Goal: Task Accomplishment & Management: Manage account settings

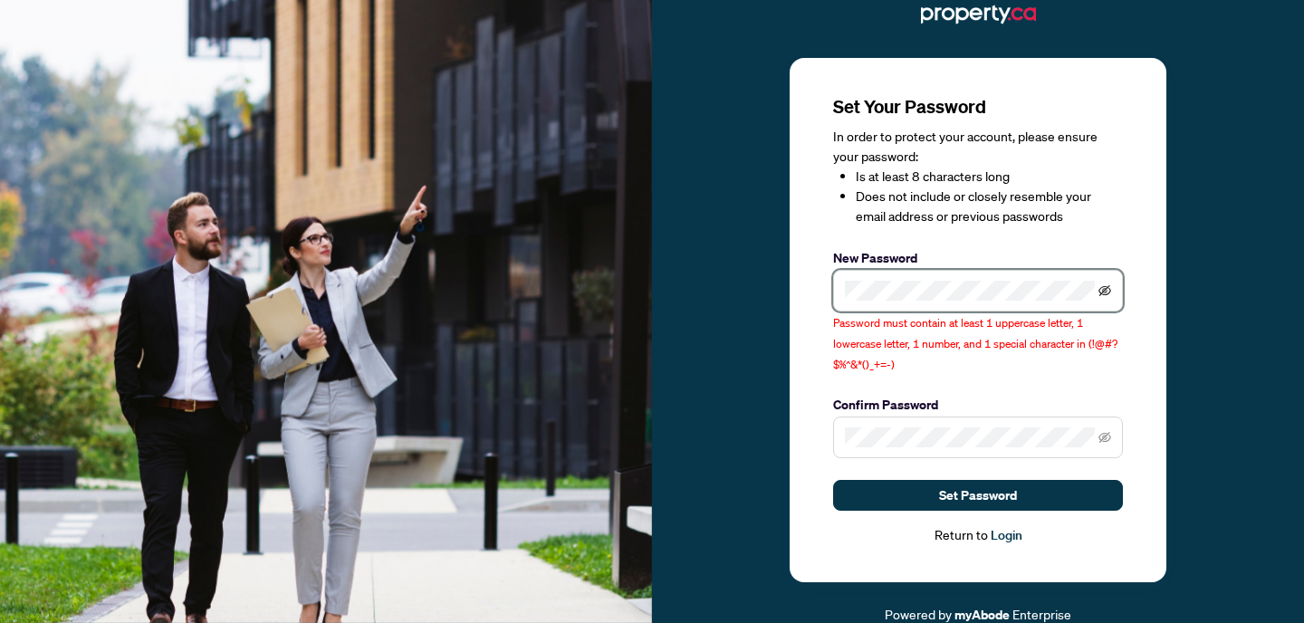
click at [1109, 287] on icon "eye-invisible" at bounding box center [1105, 290] width 13 height 13
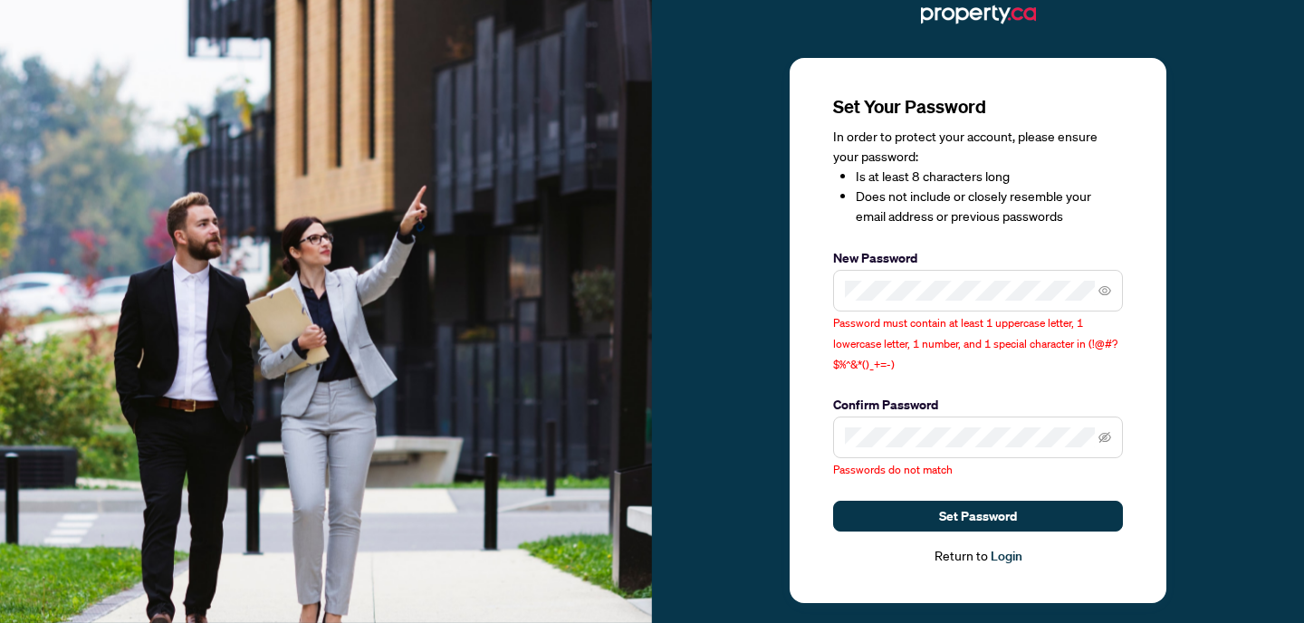
click at [1112, 436] on span at bounding box center [978, 438] width 290 height 42
click at [1102, 435] on icon "eye-invisible" at bounding box center [1105, 437] width 13 height 11
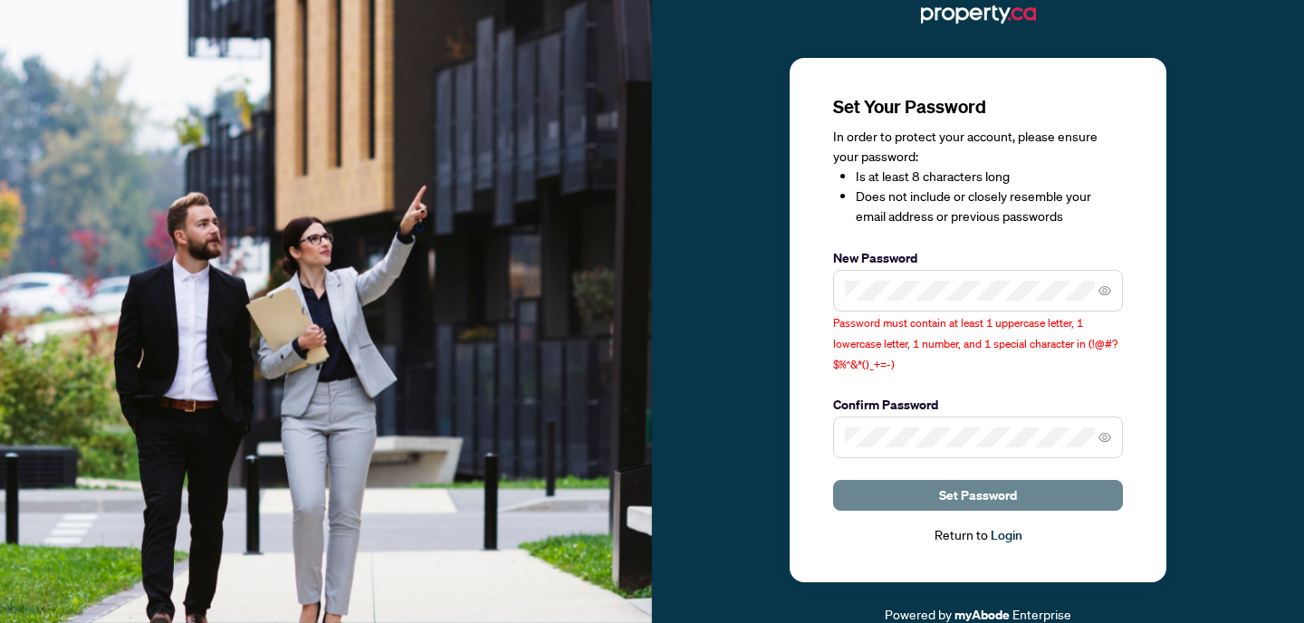
click at [900, 491] on button "Set Password" at bounding box center [978, 495] width 290 height 31
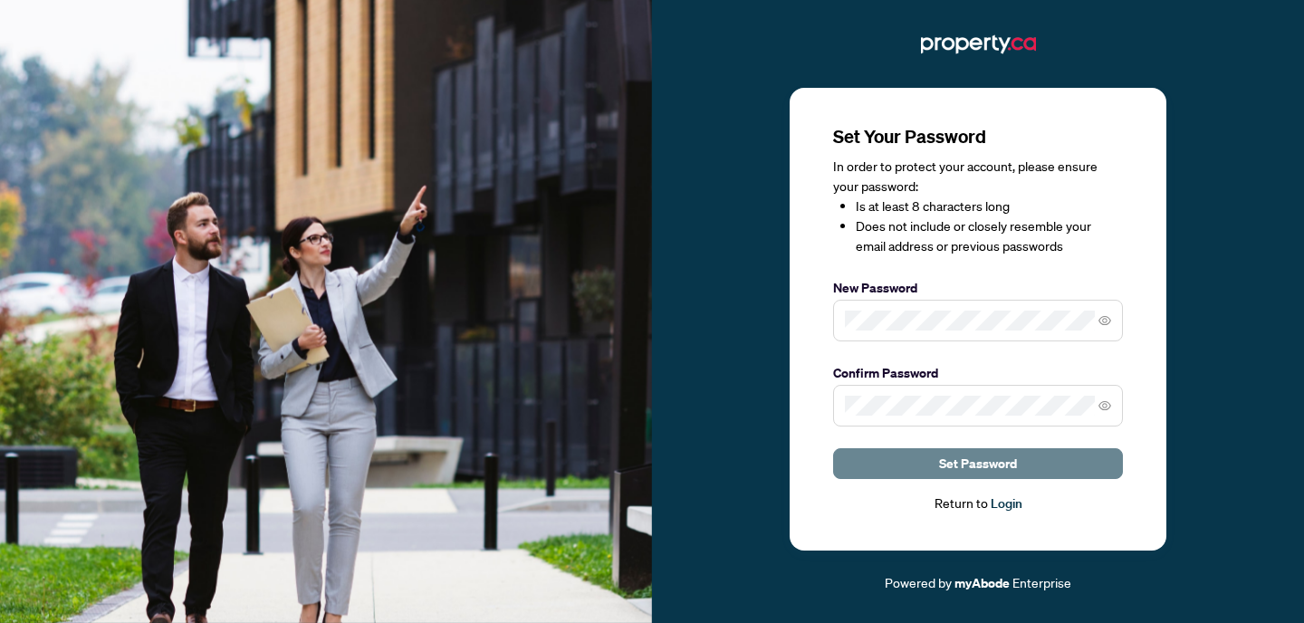
click at [974, 462] on span "Set Password" at bounding box center [978, 463] width 78 height 29
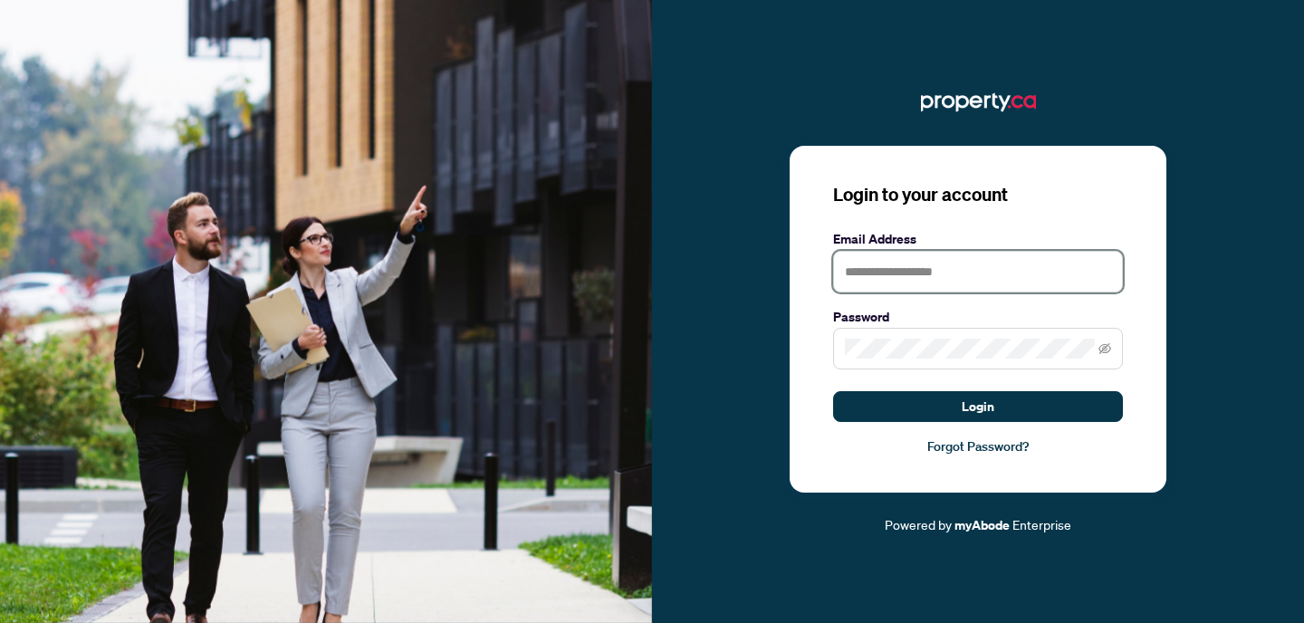
click at [1033, 280] on input "text" at bounding box center [978, 272] width 290 height 42
type input "**********"
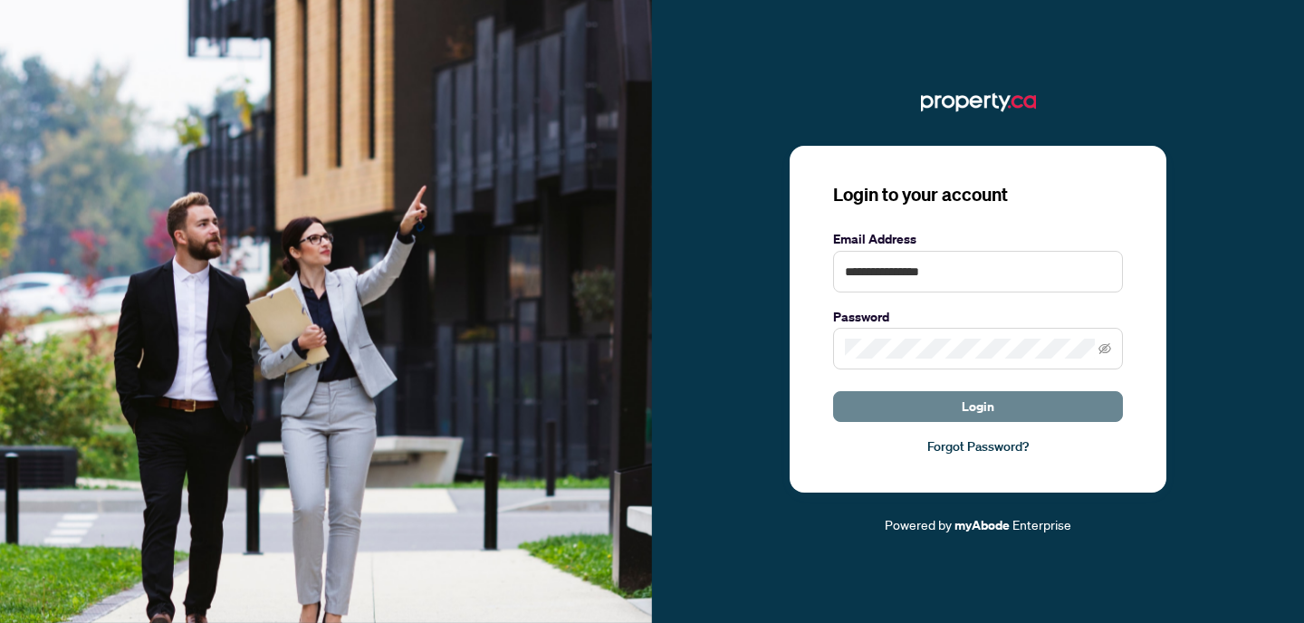
click at [964, 398] on span "Login" at bounding box center [978, 406] width 33 height 29
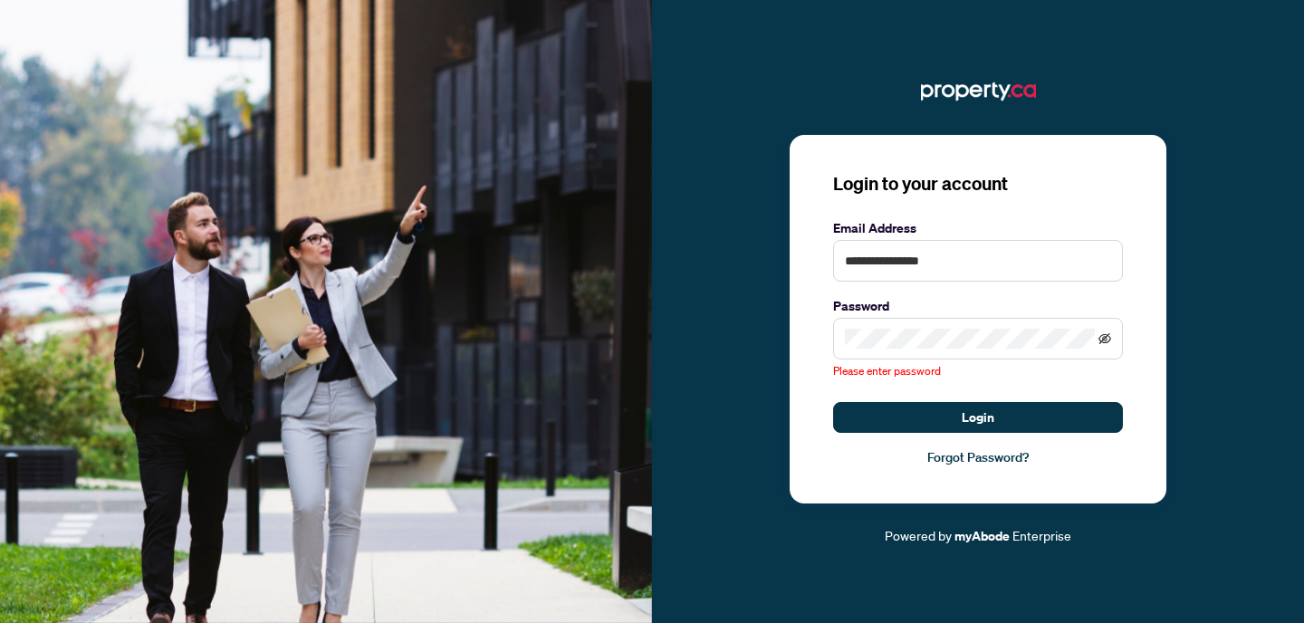
click at [1105, 336] on icon "eye-invisible" at bounding box center [1105, 338] width 13 height 13
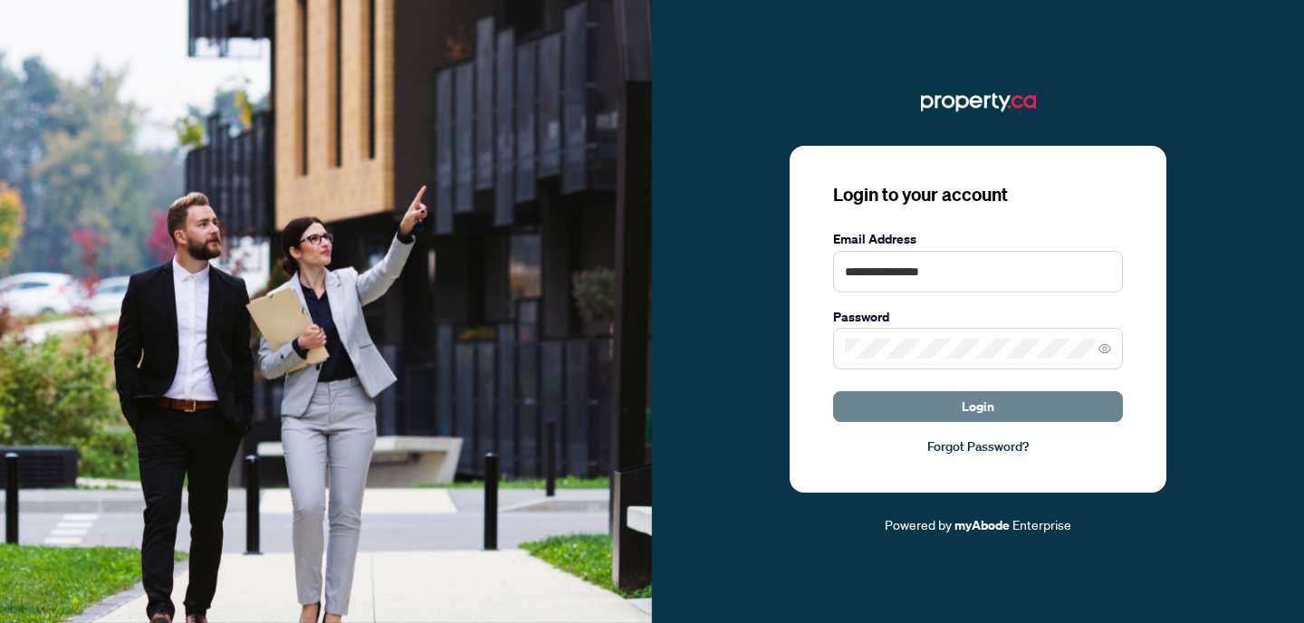
click at [1014, 400] on button "Login" at bounding box center [978, 406] width 290 height 31
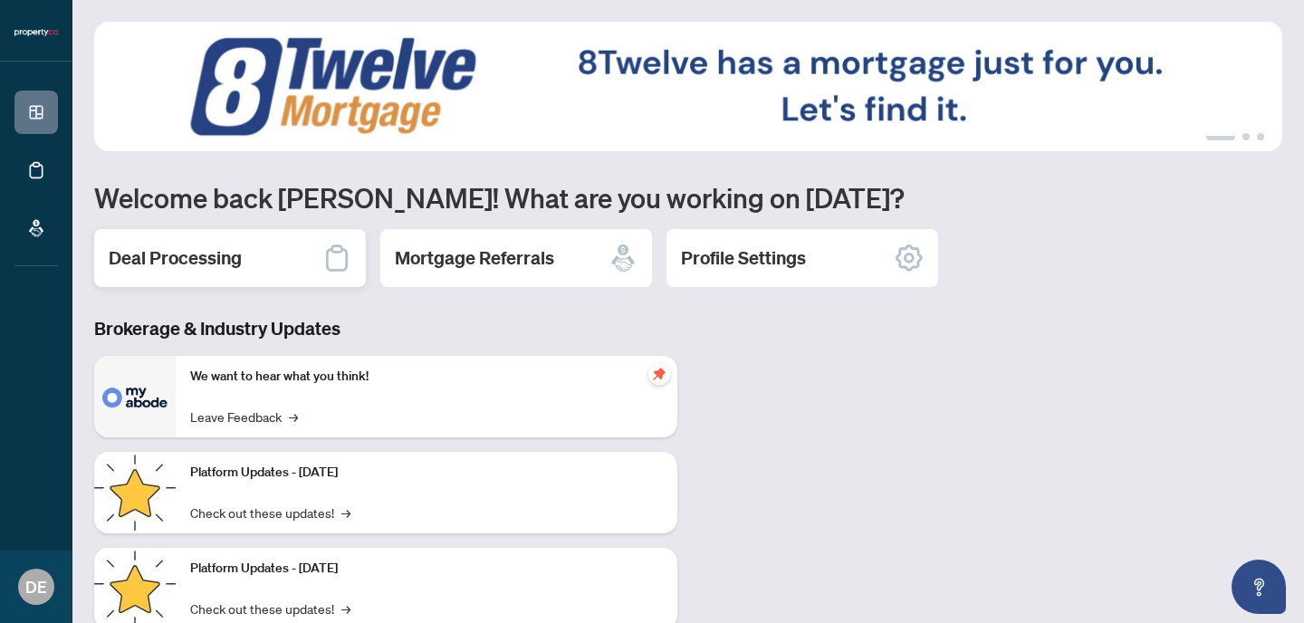
click at [135, 262] on h2 "Deal Processing" at bounding box center [175, 257] width 133 height 25
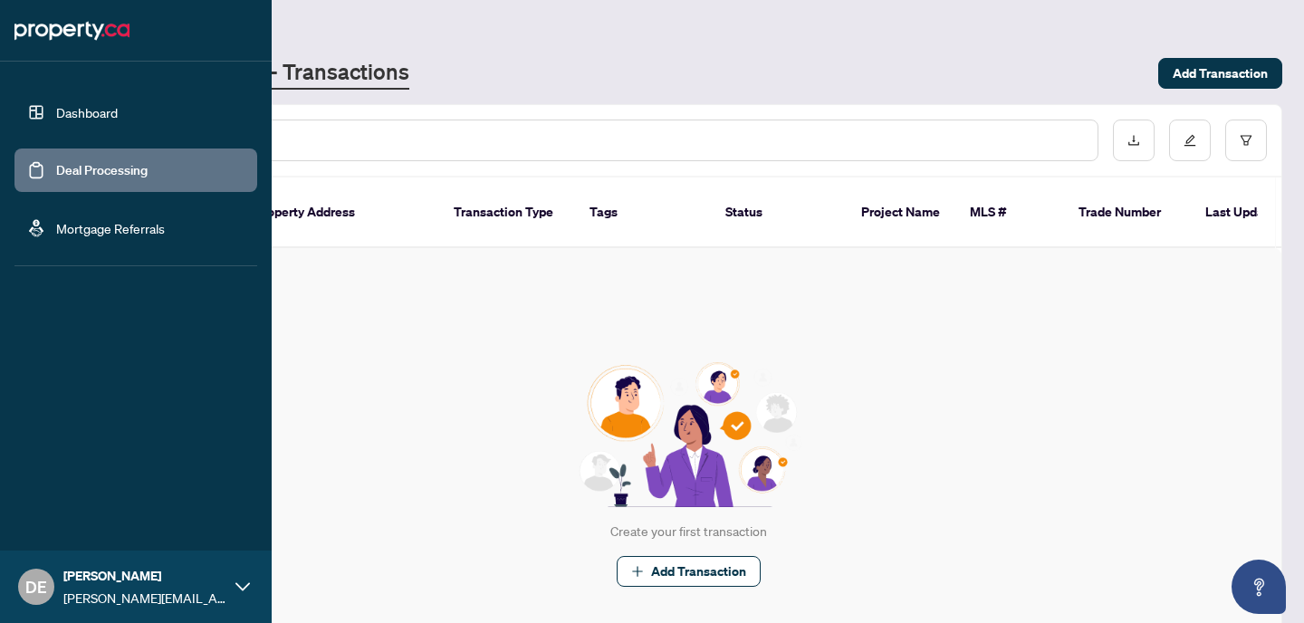
click at [70, 117] on link "Dashboard" at bounding box center [87, 112] width 62 height 16
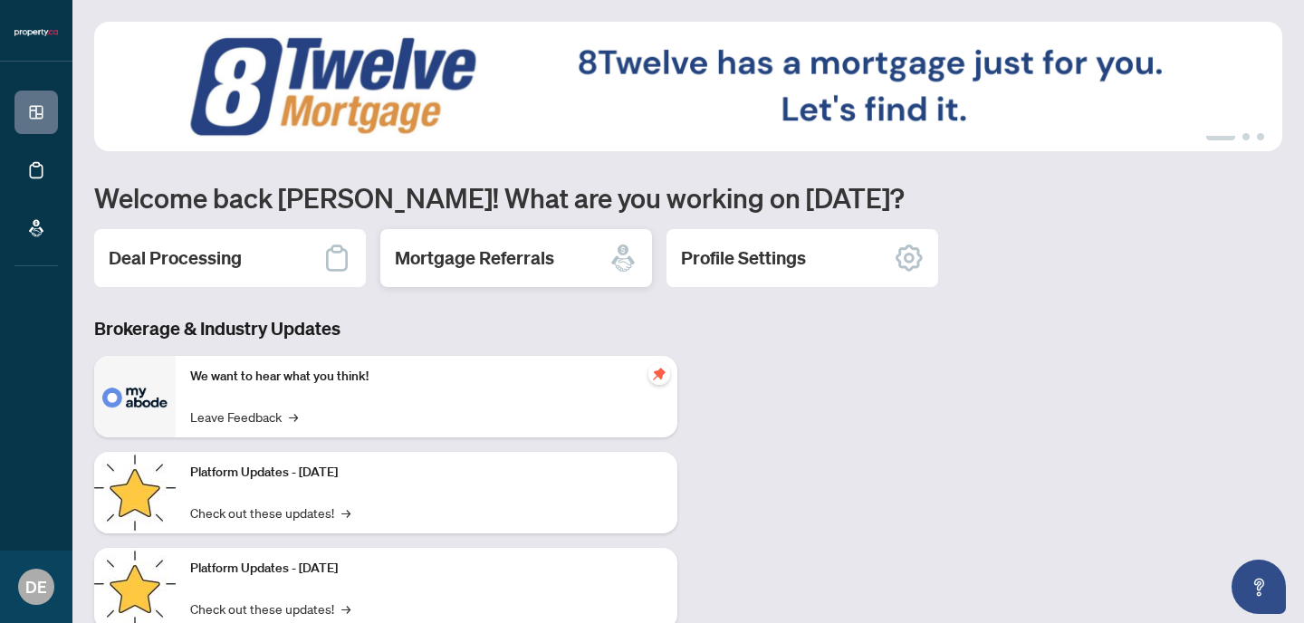
click at [478, 262] on h2 "Mortgage Referrals" at bounding box center [474, 257] width 159 height 25
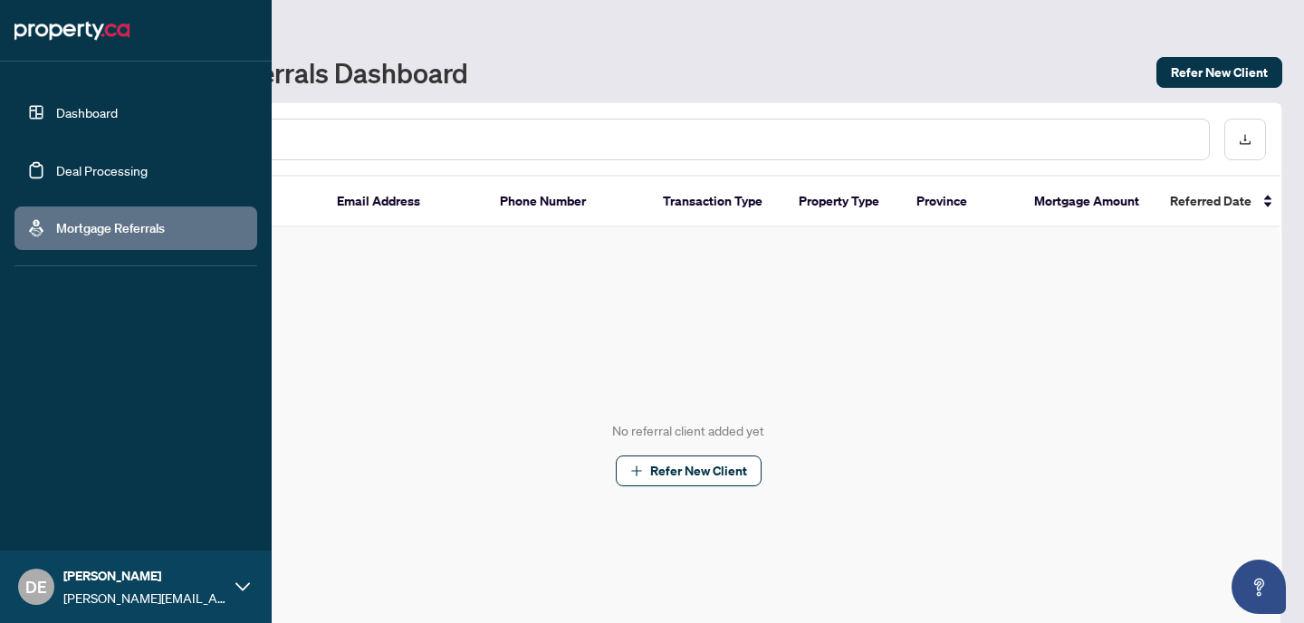
click at [71, 117] on link "Dashboard" at bounding box center [87, 112] width 62 height 16
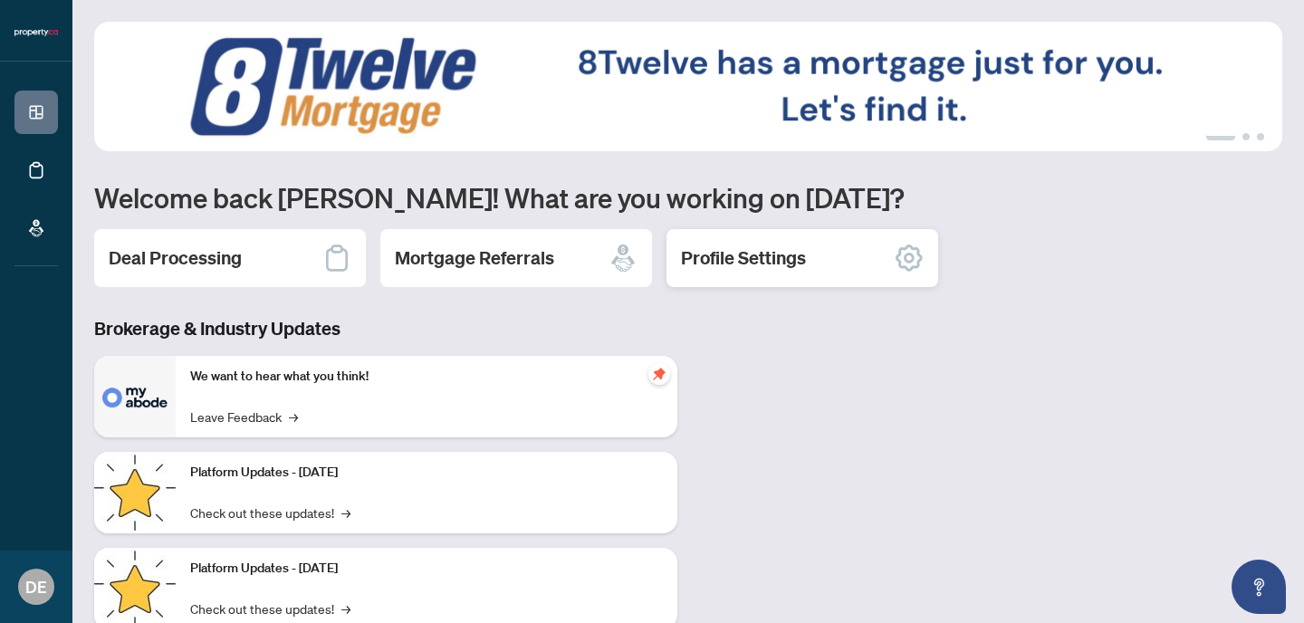
click at [850, 274] on div "Profile Settings" at bounding box center [803, 258] width 272 height 58
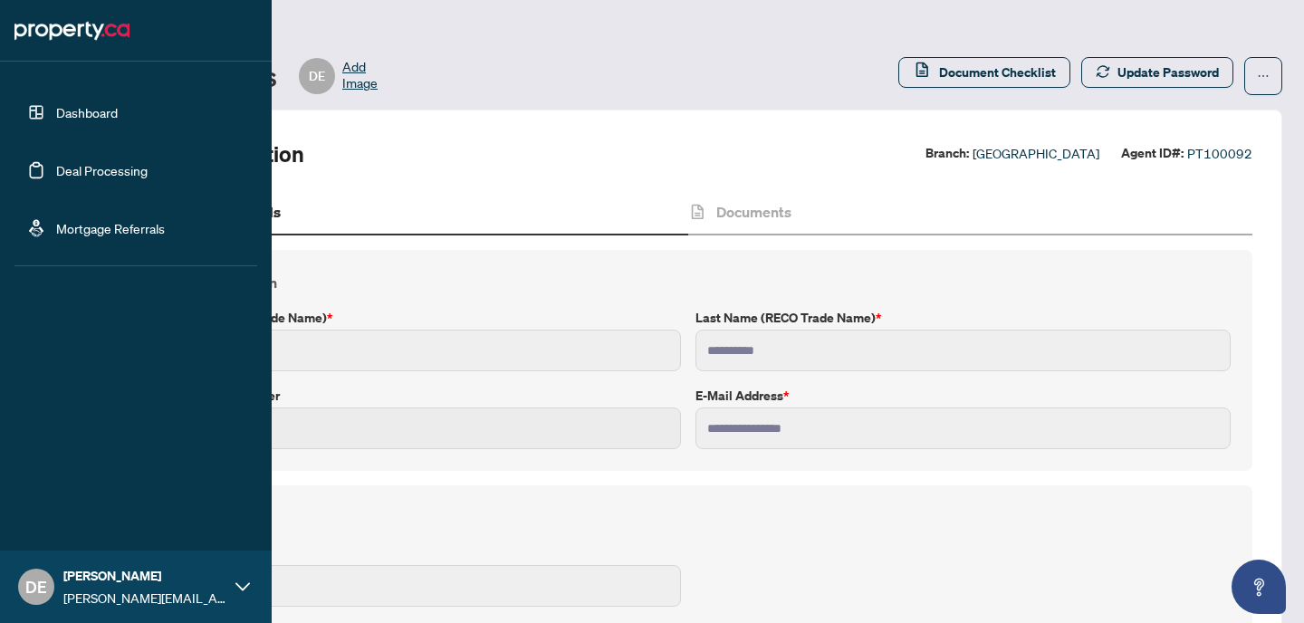
click at [61, 118] on link "Dashboard" at bounding box center [87, 112] width 62 height 16
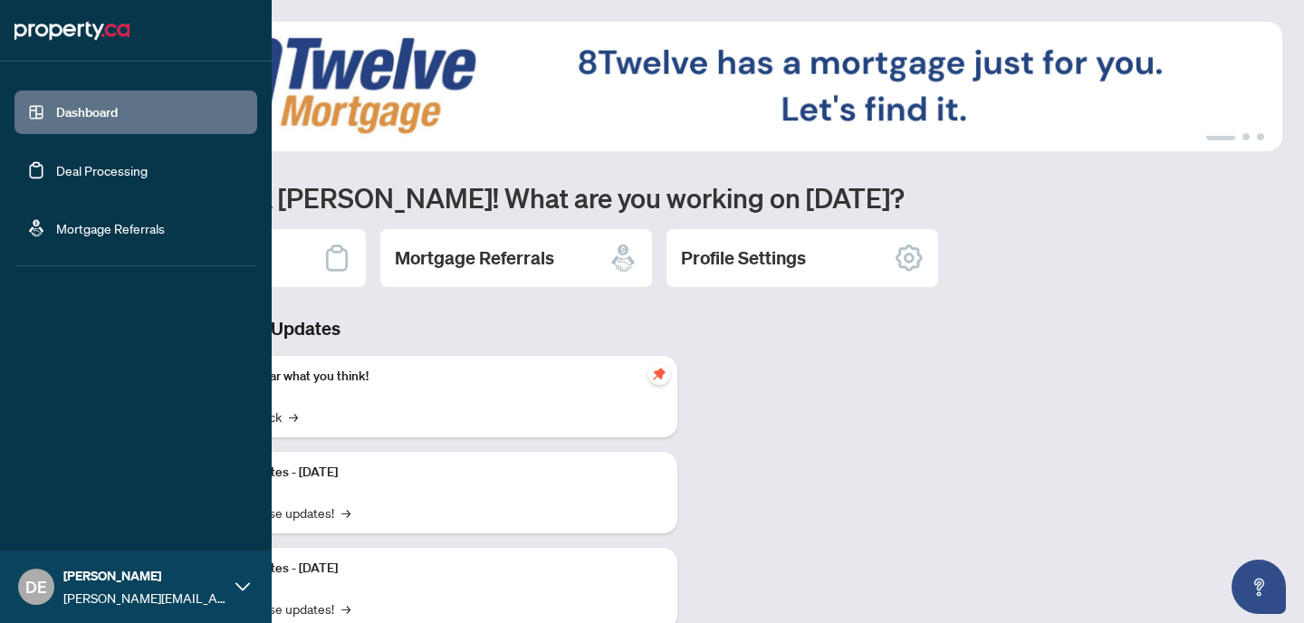
click at [62, 178] on link "Deal Processing" at bounding box center [101, 170] width 91 height 16
